Goal: Find specific page/section: Find specific page/section

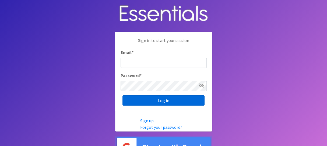
type input "melissa@cnydiaperbank.org"
click at [174, 99] on input "Log in" at bounding box center [163, 100] width 82 height 10
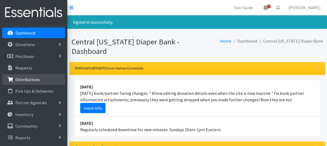
click at [40, 82] on link "Distributions" at bounding box center [33, 79] width 63 height 11
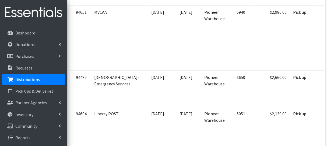
scroll to position [473, 0]
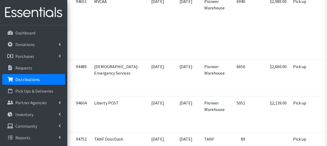
click at [171, 101] on td "08/12/2025" at bounding box center [186, 114] width 30 height 36
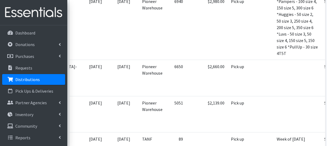
scroll to position [0, 73]
